Goal: Task Accomplishment & Management: Complete application form

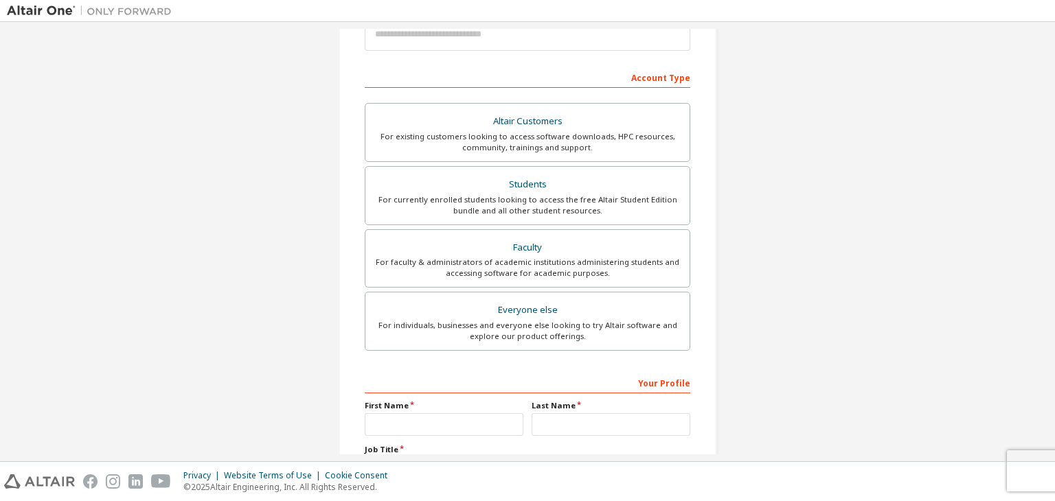
scroll to position [206, 0]
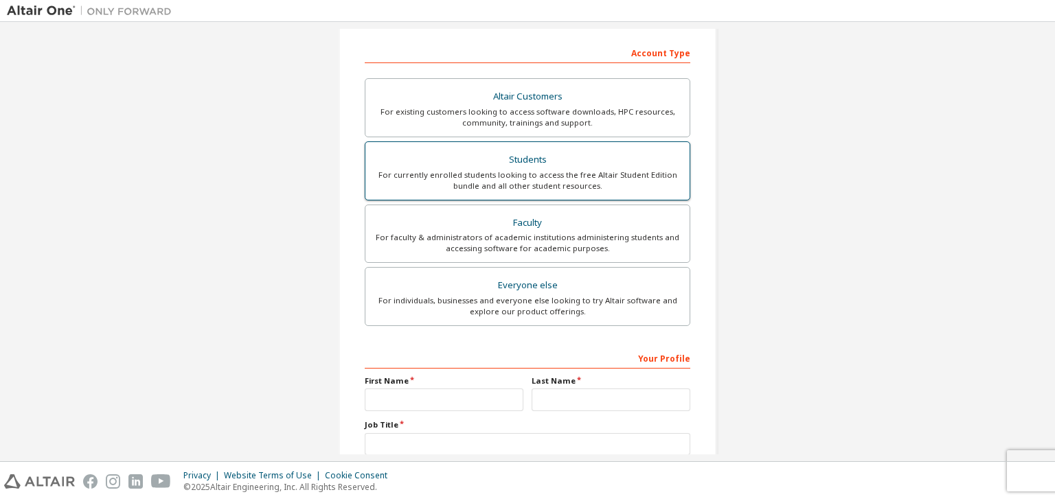
click at [519, 174] on div "For currently enrolled students looking to access the free Altair Student Editi…" at bounding box center [528, 181] width 308 height 22
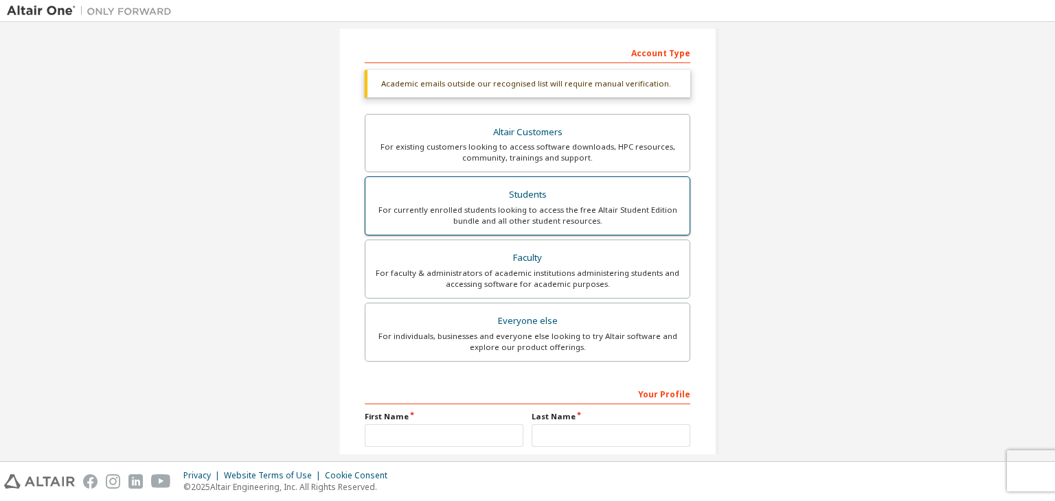
scroll to position [335, 0]
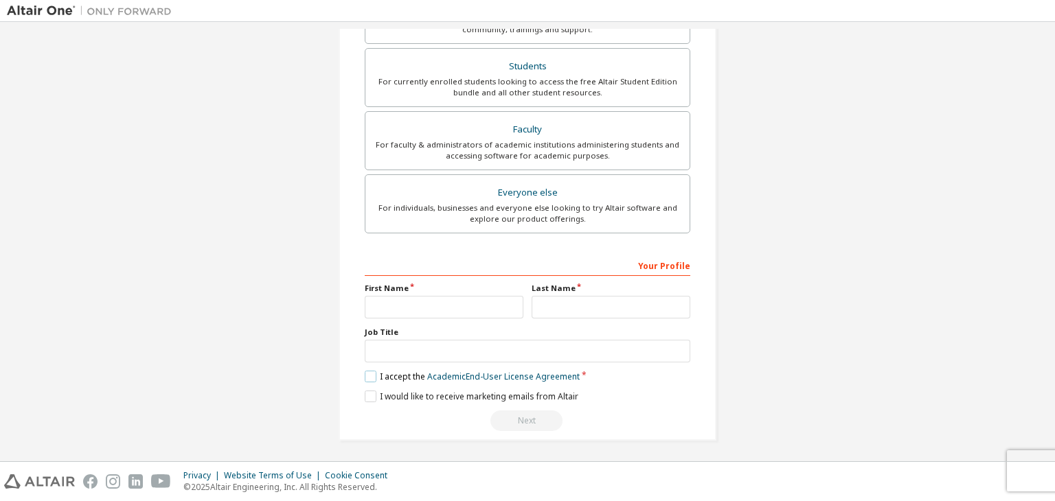
click at [367, 372] on label "I accept the Academic End-User License Agreement" at bounding box center [472, 377] width 215 height 12
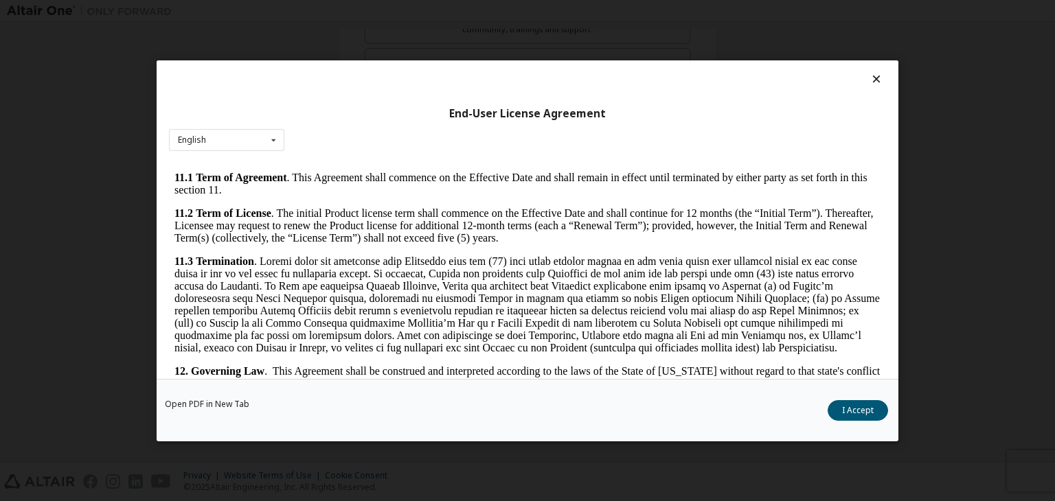
scroll to position [2295, 0]
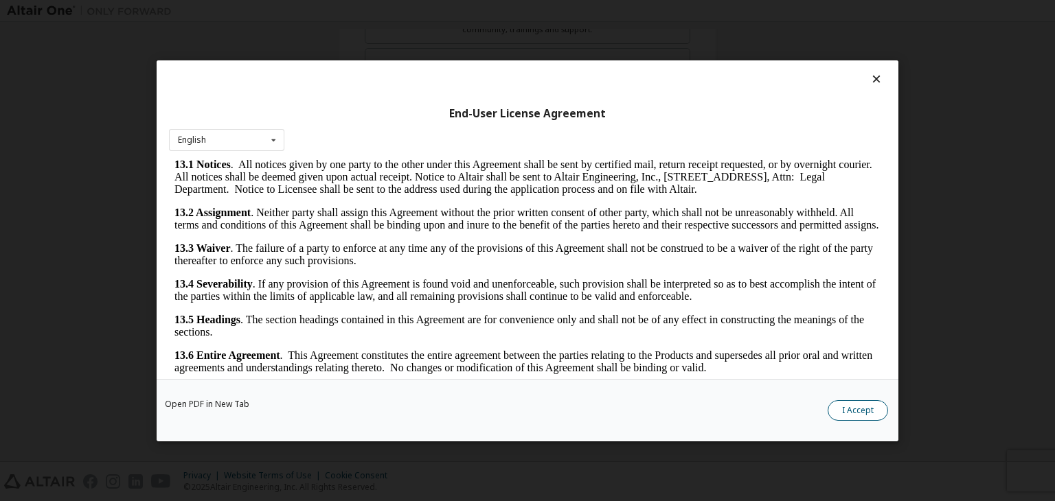
click at [870, 407] on button "I Accept" at bounding box center [858, 410] width 60 height 21
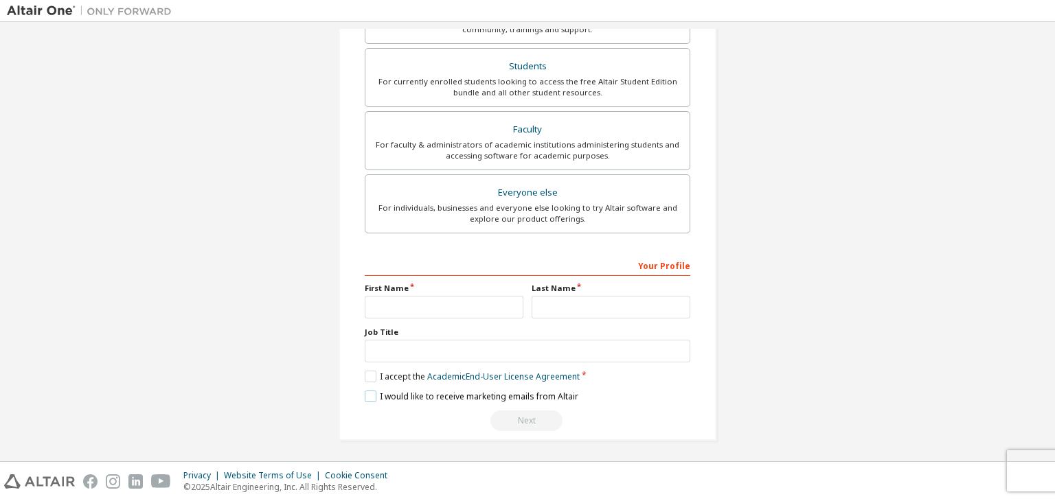
click at [365, 396] on label "I would like to receive marketing emails from Altair" at bounding box center [472, 397] width 214 height 12
click at [433, 315] on input "text" at bounding box center [444, 307] width 159 height 23
type input "*******"
click at [558, 307] on input "text" at bounding box center [611, 307] width 159 height 23
type input "*********"
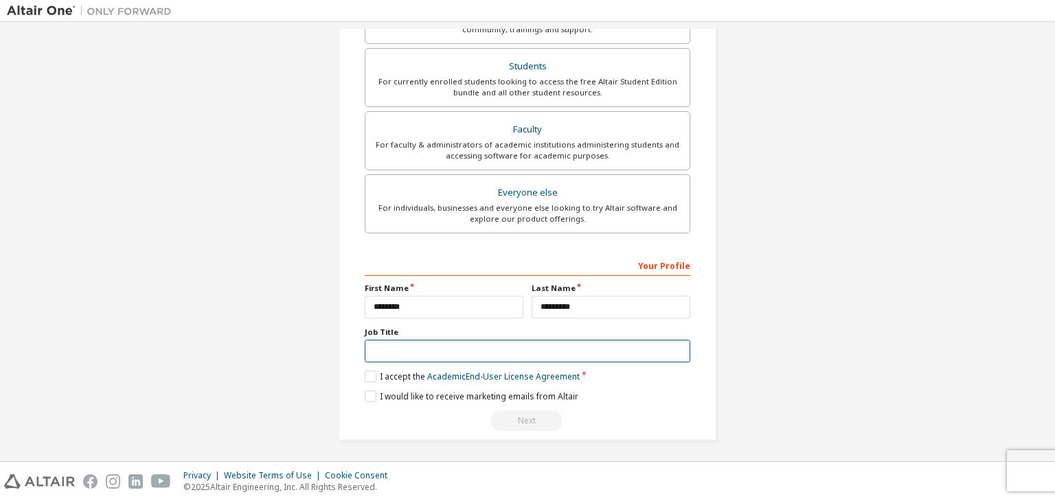
click at [552, 343] on input "text" at bounding box center [528, 351] width 326 height 23
type input "*"
type input "*******"
click at [890, 270] on div "Create an Altair One Account For Free Trials, Licenses, Downloads, Learning & D…" at bounding box center [527, 75] width 1041 height 763
click at [527, 414] on div "Next" at bounding box center [528, 421] width 326 height 21
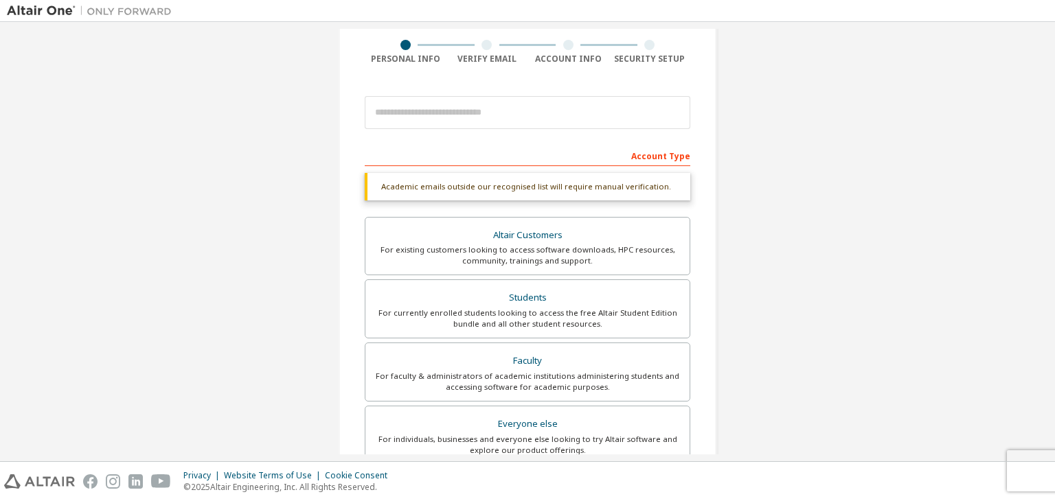
scroll to position [60, 0]
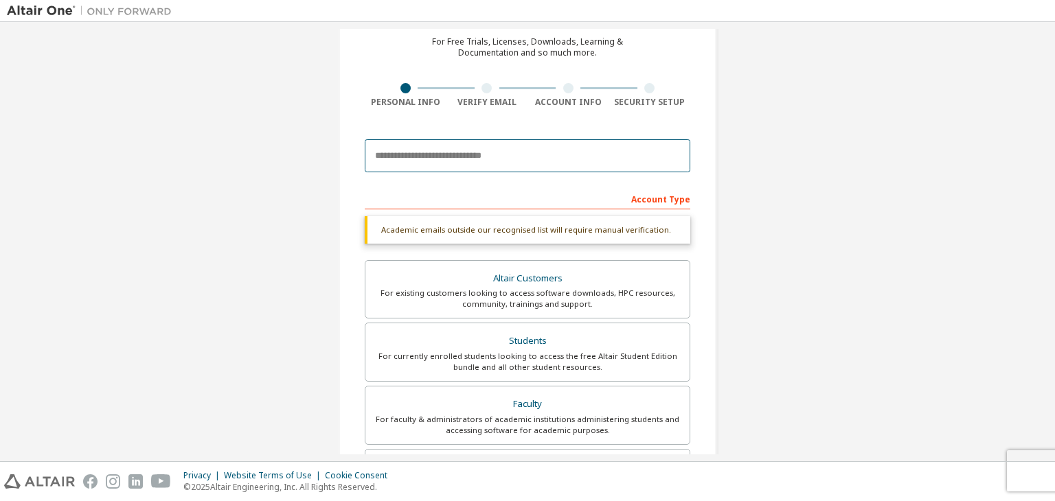
click at [513, 171] on input "email" at bounding box center [528, 155] width 326 height 33
type input "**********"
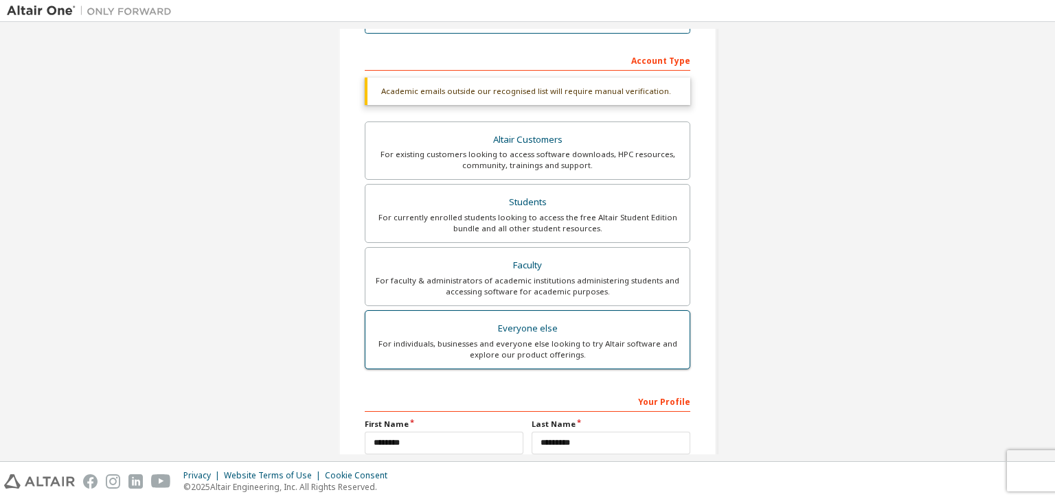
scroll to position [197, 0]
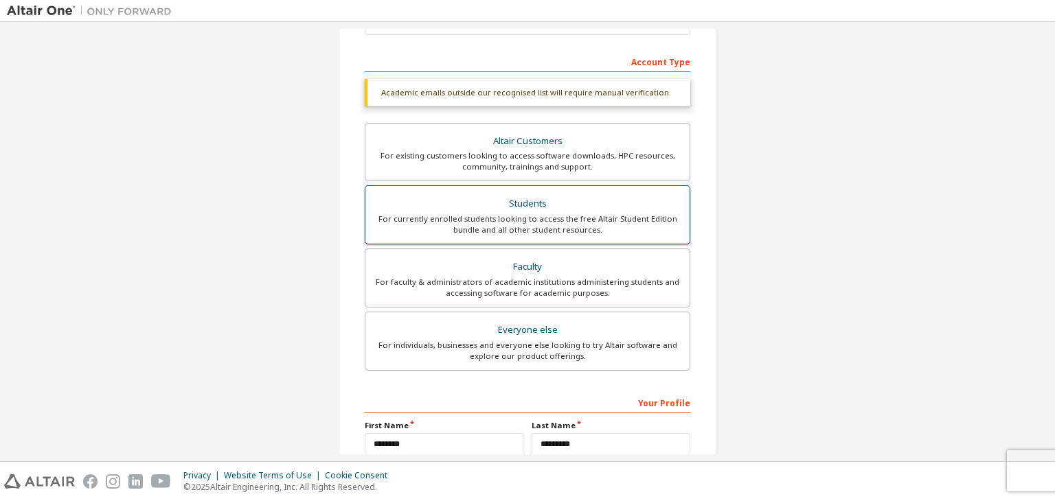
click at [610, 199] on div "Students" at bounding box center [528, 203] width 308 height 19
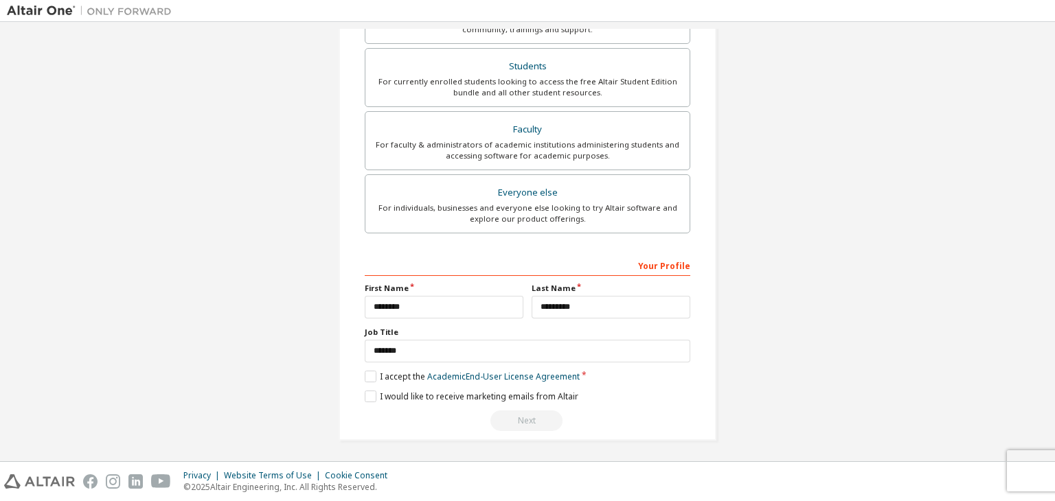
click at [526, 411] on div "Next" at bounding box center [528, 421] width 326 height 21
click at [521, 421] on div "Next" at bounding box center [528, 421] width 326 height 21
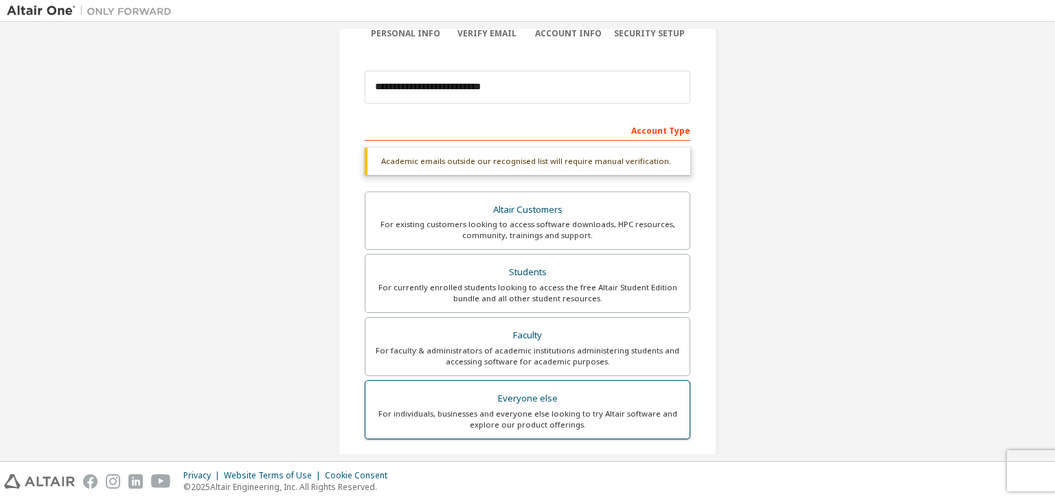
scroll to position [0, 0]
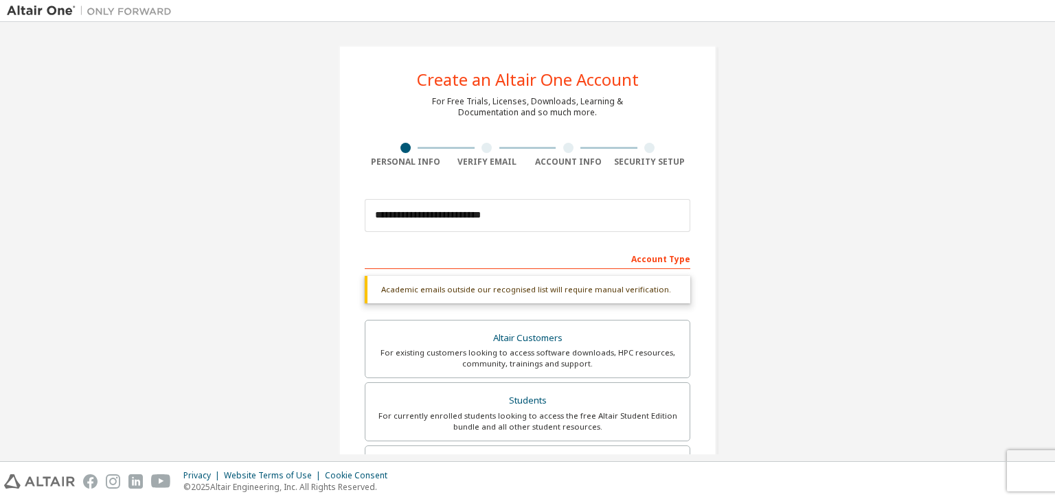
click at [492, 146] on div at bounding box center [487, 148] width 82 height 10
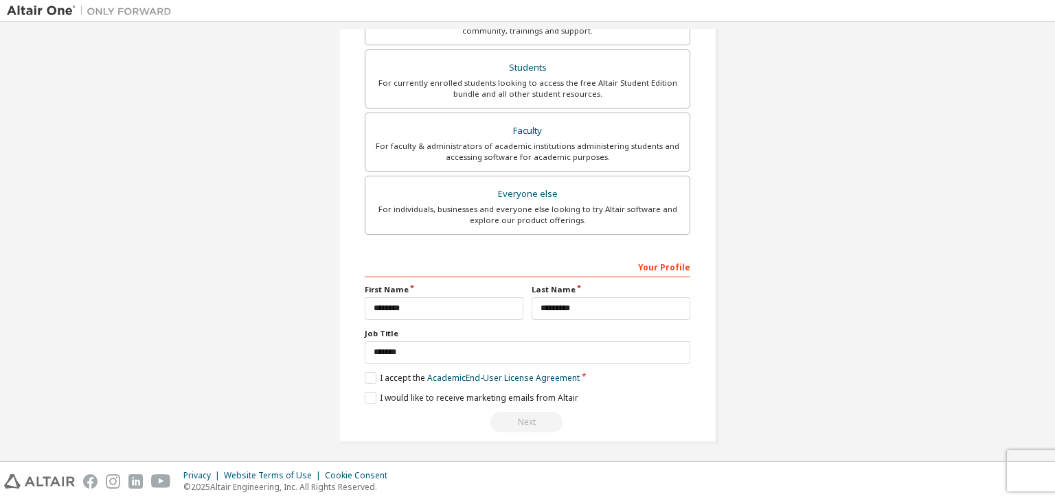
scroll to position [335, 0]
